Goal: Task Accomplishment & Management: Manage account settings

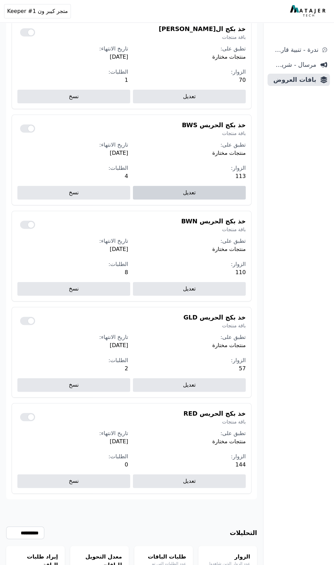
click at [224, 186] on link "تعديل" at bounding box center [189, 193] width 113 height 14
